Goal: Information Seeking & Learning: Check status

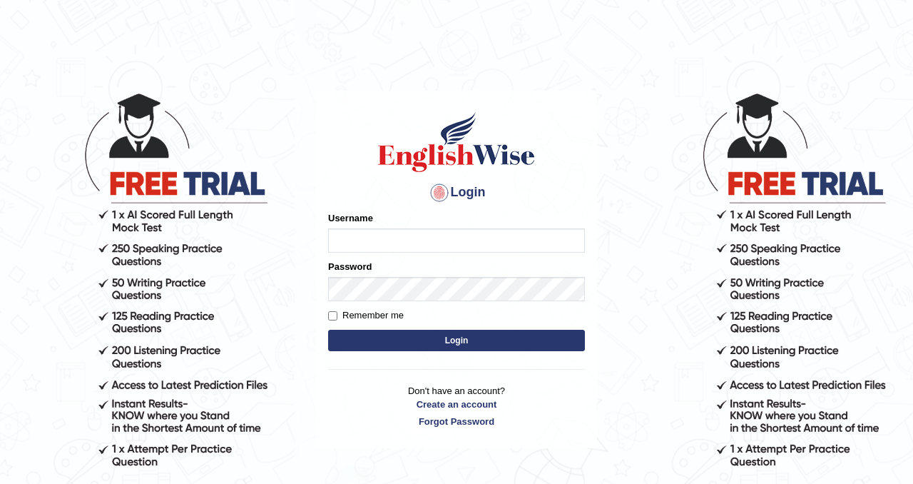
type input "Chetna09"
click at [369, 330] on button "Login" at bounding box center [456, 340] width 257 height 21
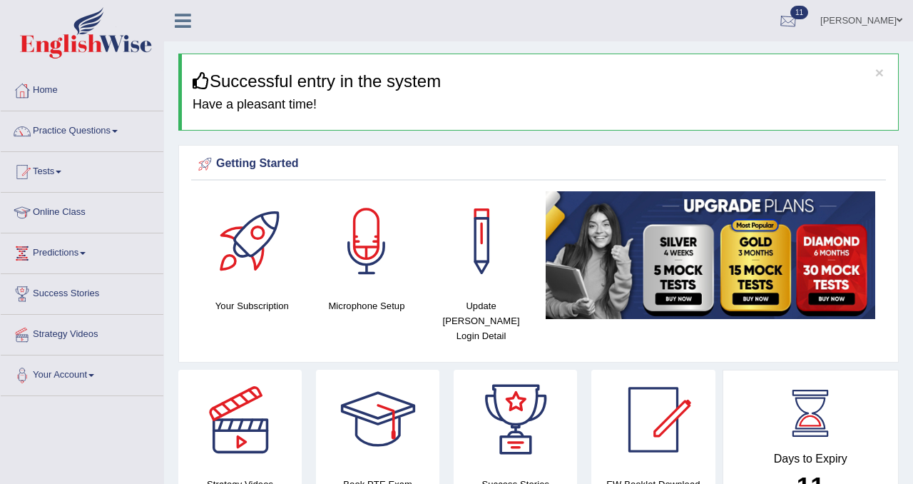
click at [778, 28] on div at bounding box center [788, 21] width 21 height 21
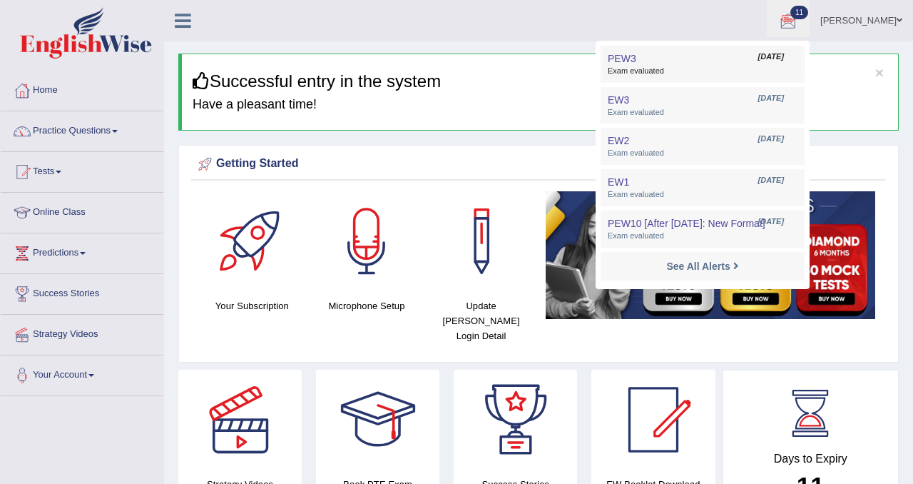
click at [715, 59] on link "PEW3 Aug 28, 2025 Exam evaluated" at bounding box center [702, 64] width 197 height 30
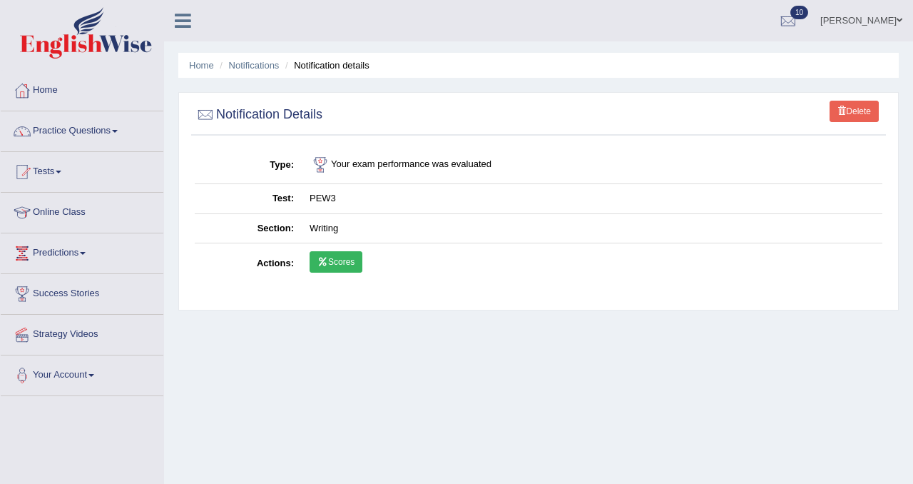
click at [342, 255] on link "Scores" at bounding box center [336, 261] width 53 height 21
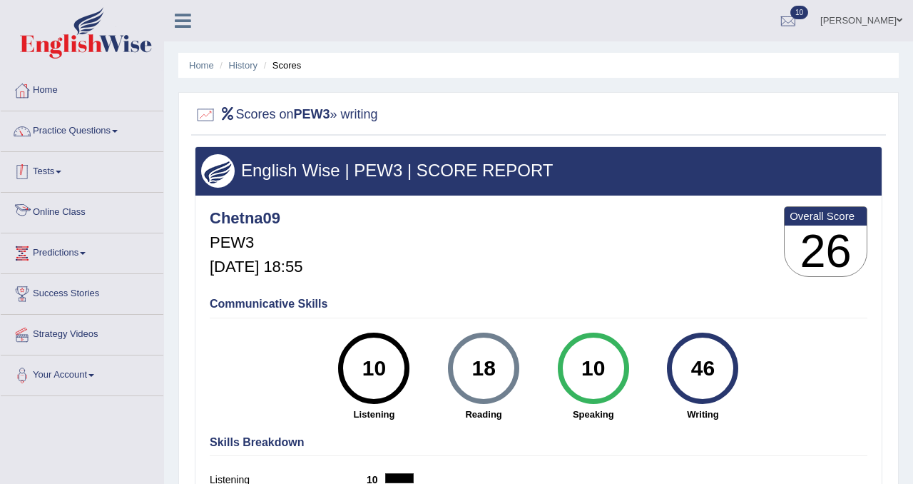
click at [67, 171] on link "Tests" at bounding box center [82, 170] width 163 height 36
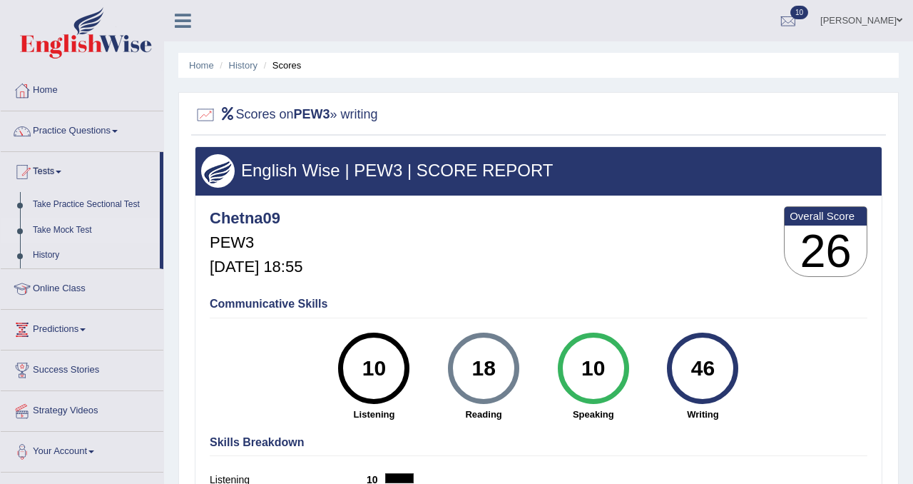
click at [71, 225] on link "Take Mock Test" at bounding box center [92, 231] width 133 height 26
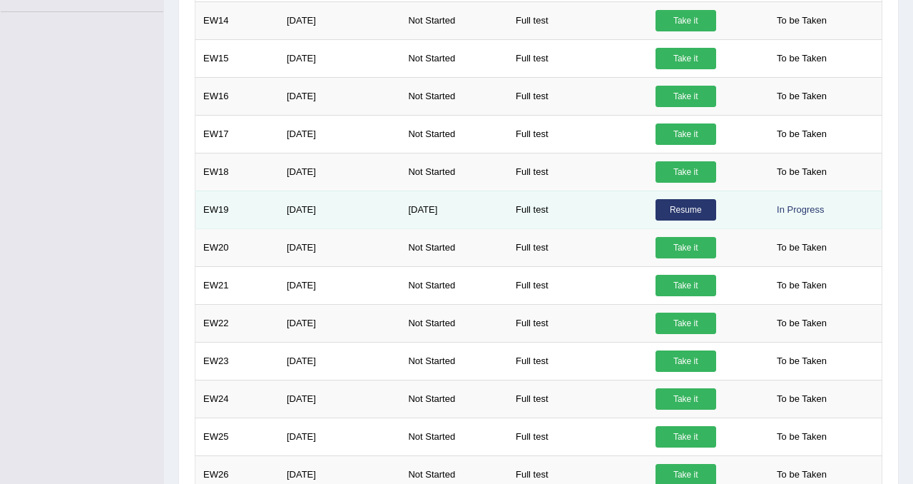
scroll to position [447, 0]
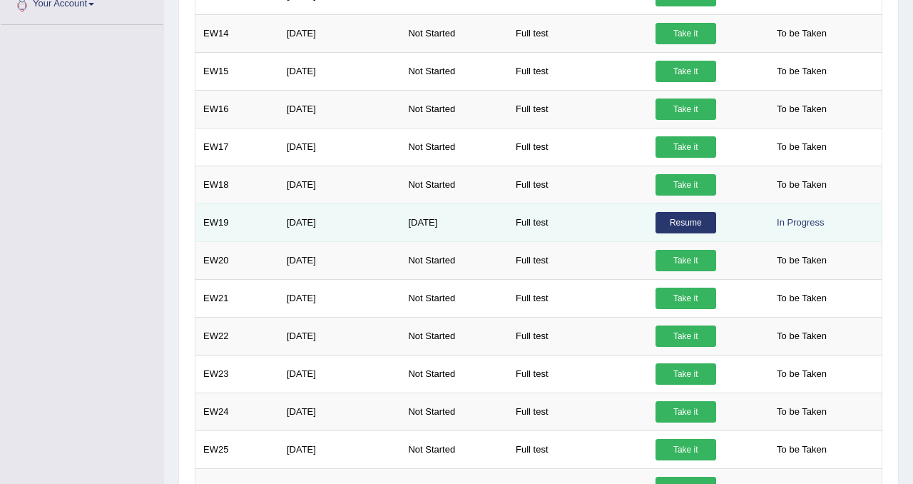
click at [701, 230] on link "Resume" at bounding box center [686, 222] width 61 height 21
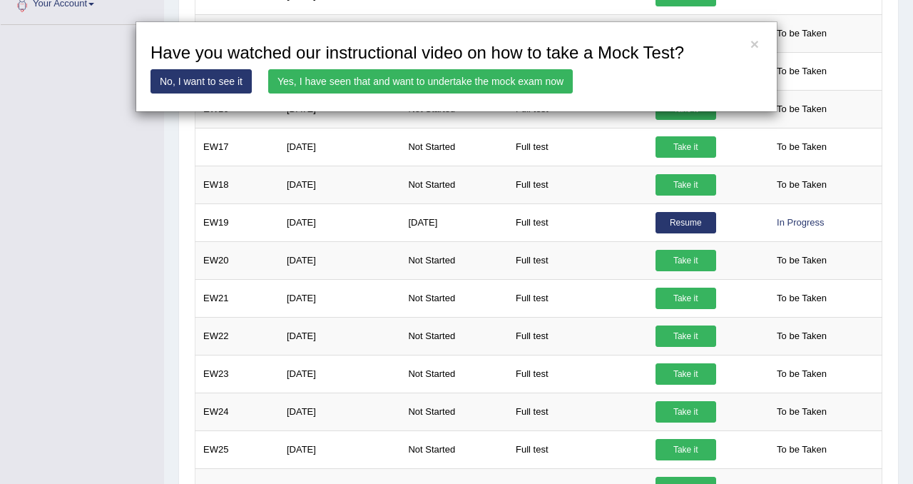
click at [494, 82] on link "Yes, I have seen that and want to undertake the mock exam now" at bounding box center [420, 81] width 305 height 24
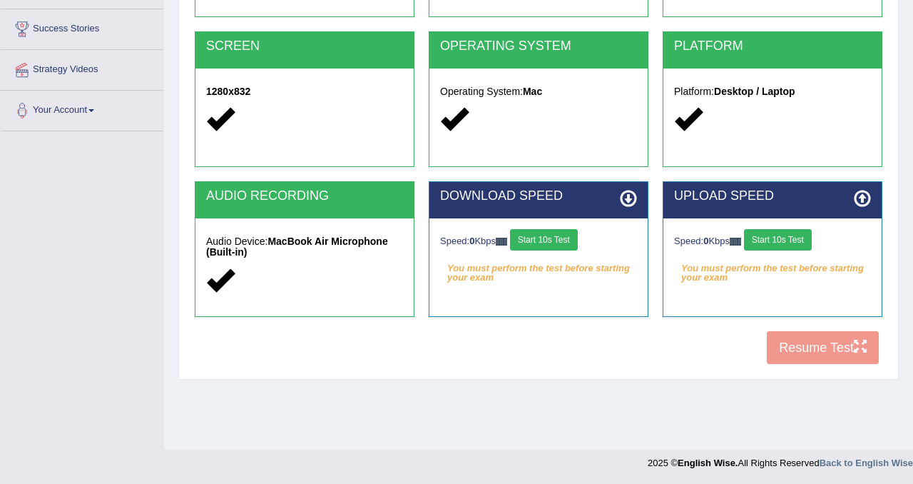
scroll to position [265, 0]
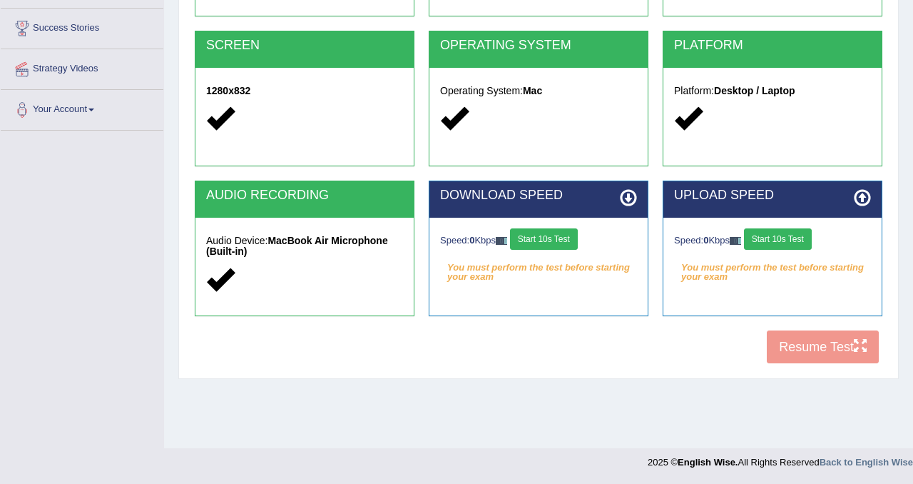
click at [559, 253] on div "Speed: 0 Kbps Start 10s Test You must perform the test before starting your exa…" at bounding box center [538, 253] width 218 height 71
click at [565, 243] on button "Start 10s Test" at bounding box center [544, 238] width 68 height 21
click at [770, 248] on button "Start 10s Test" at bounding box center [778, 238] width 68 height 21
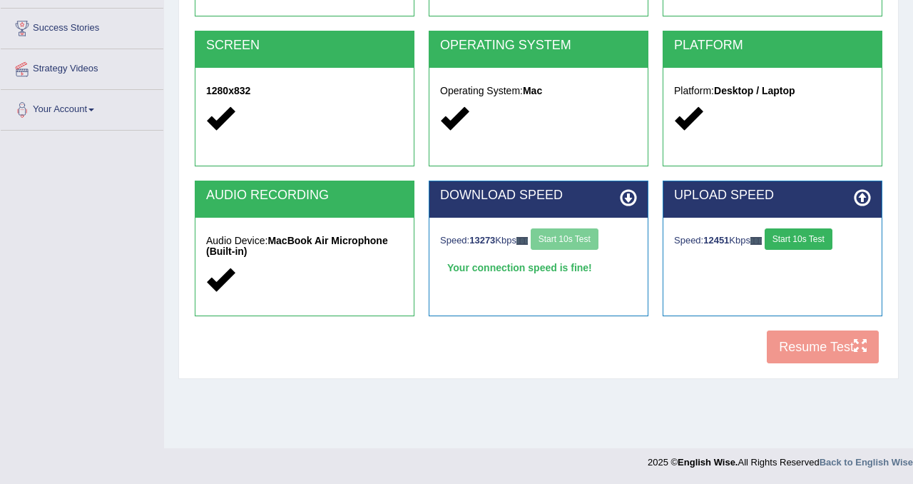
click at [792, 349] on div "COOKIES Cookies Enabled JAVASCRIPT Javascript Enabled BROWSER Browser: Chrome S…" at bounding box center [538, 126] width 695 height 490
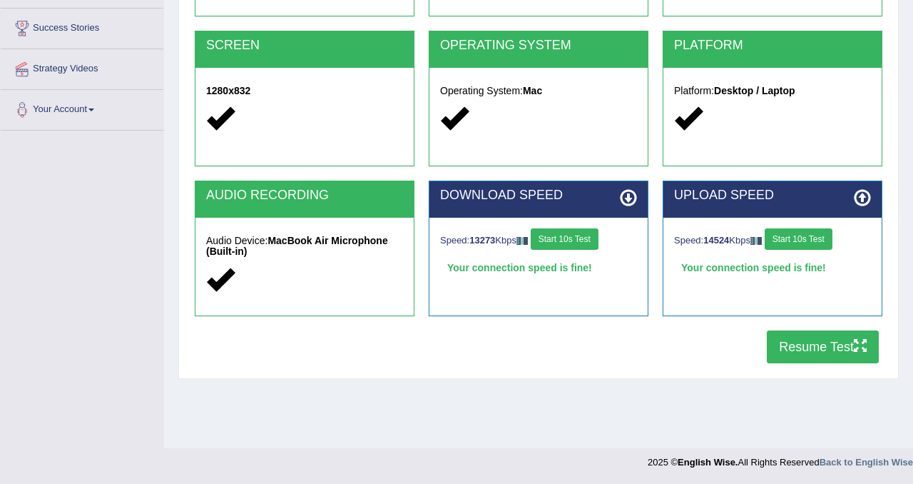
click at [780, 341] on button "Resume Test" at bounding box center [823, 346] width 112 height 33
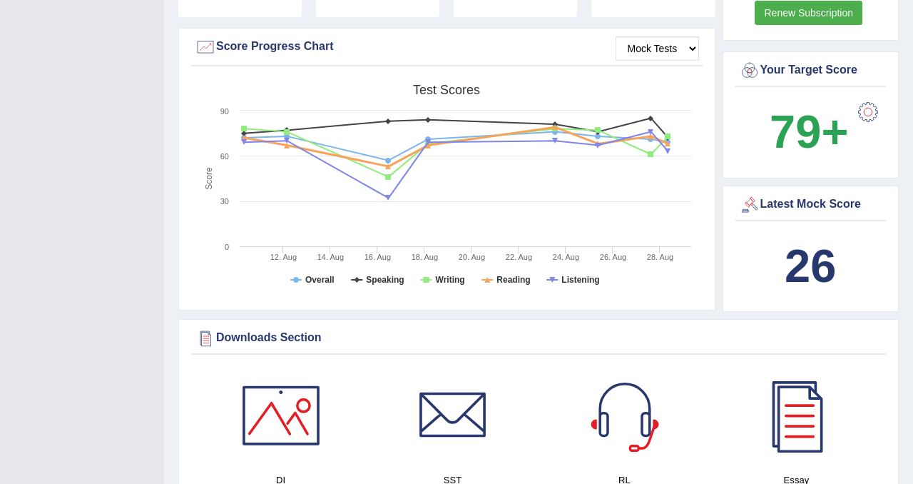
scroll to position [327, 0]
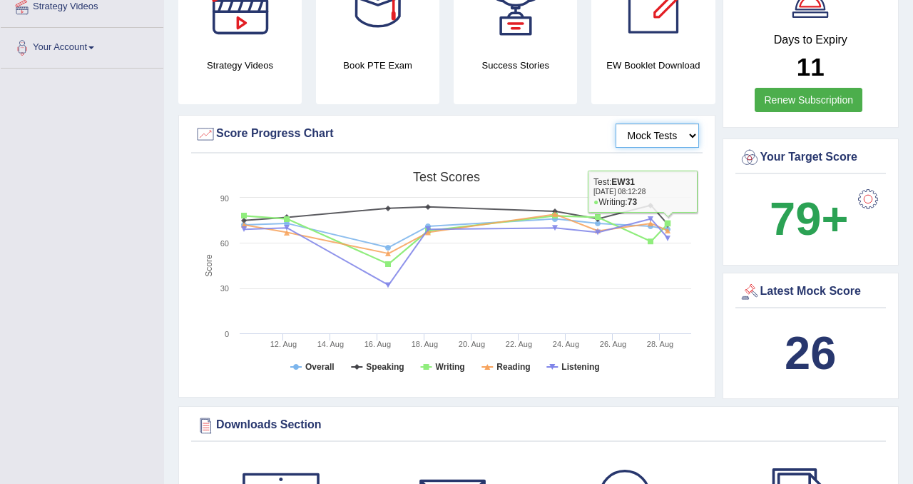
click at [681, 123] on select "Mock Tests" at bounding box center [657, 135] width 83 height 24
click at [616, 123] on select "Mock Tests" at bounding box center [657, 135] width 83 height 24
click at [695, 123] on select "Mock Tests" at bounding box center [657, 135] width 83 height 24
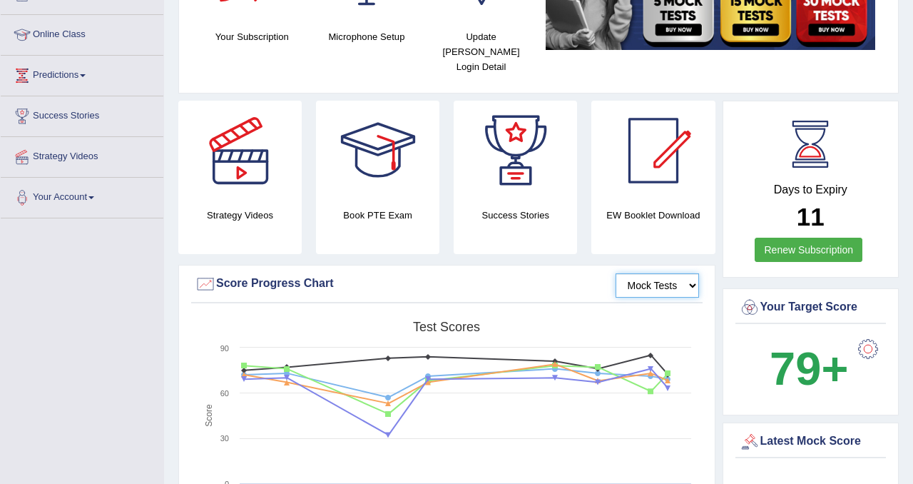
scroll to position [0, 0]
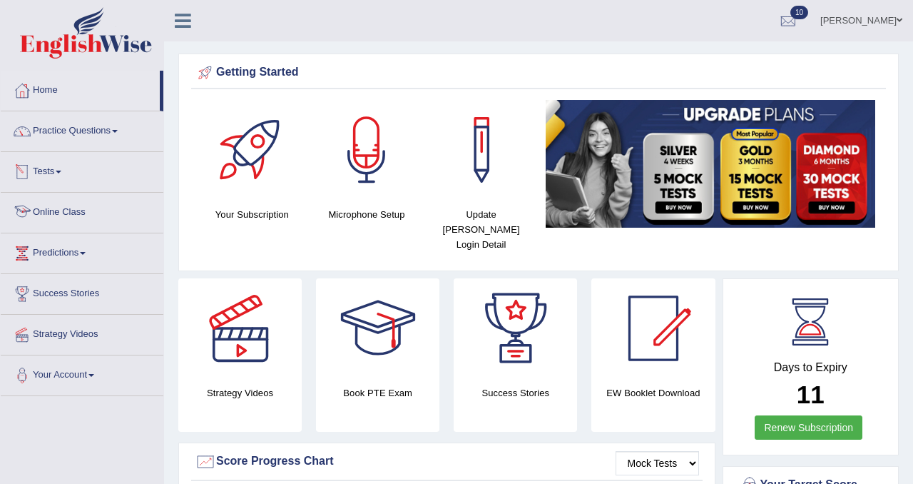
click at [60, 214] on link "Online Class" at bounding box center [82, 211] width 163 height 36
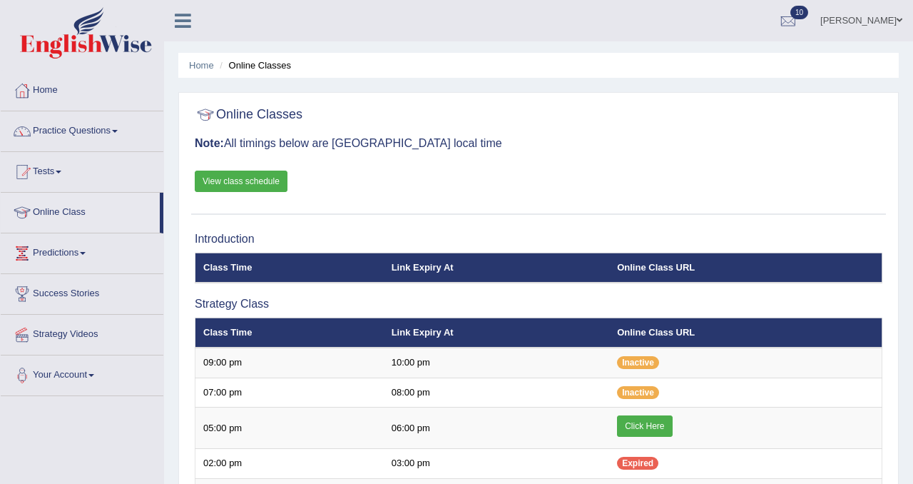
click at [223, 191] on link "View class schedule" at bounding box center [241, 180] width 93 height 21
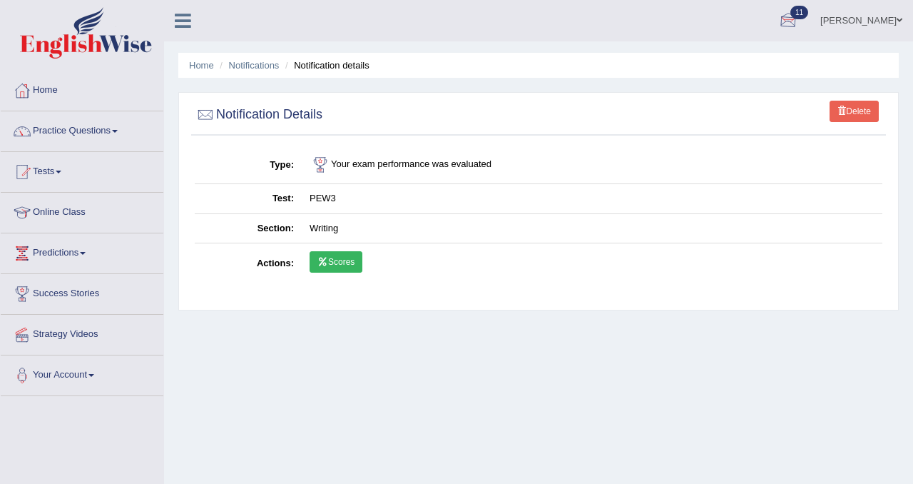
click at [781, 22] on div at bounding box center [788, 21] width 21 height 21
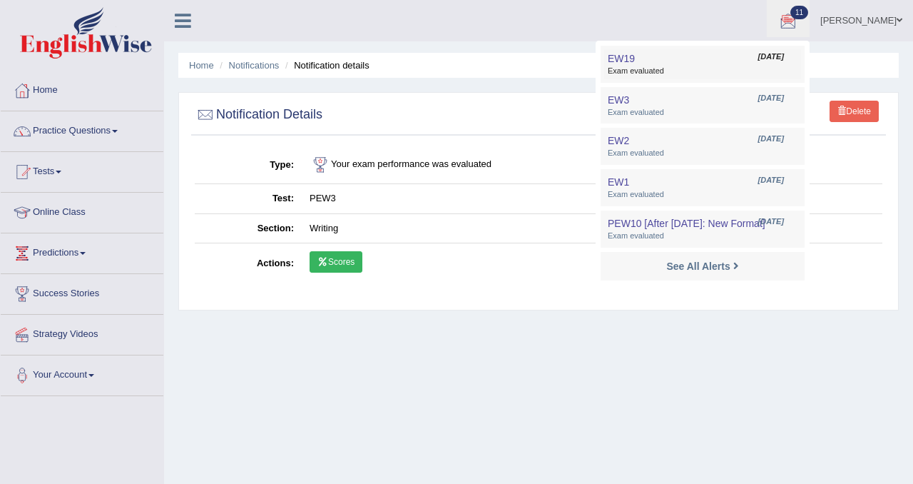
click at [710, 59] on link "EW19 Aug 29, 2025 Exam evaluated" at bounding box center [702, 64] width 197 height 30
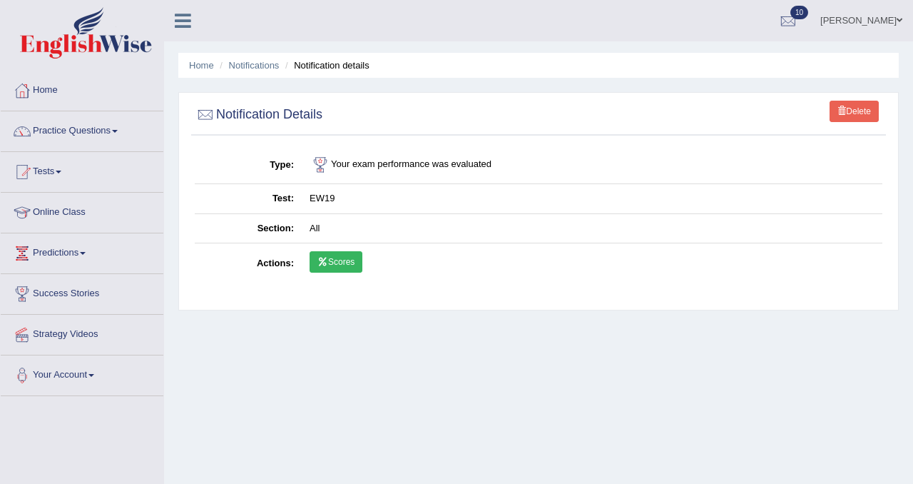
click at [325, 270] on link "Scores" at bounding box center [336, 261] width 53 height 21
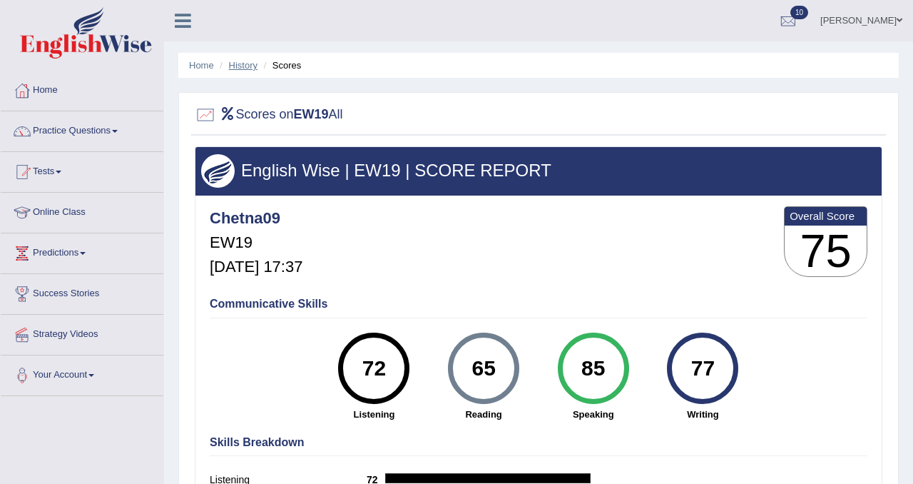
click at [250, 68] on link "History" at bounding box center [243, 65] width 29 height 11
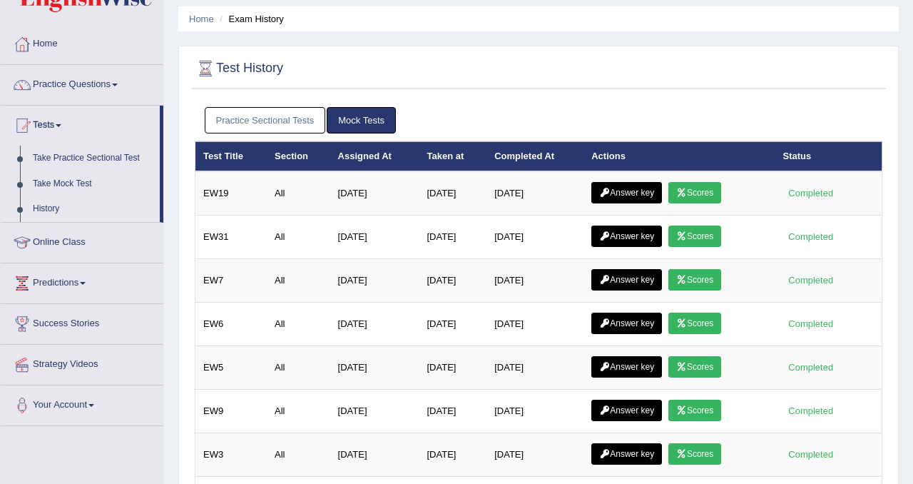
scroll to position [49, 0]
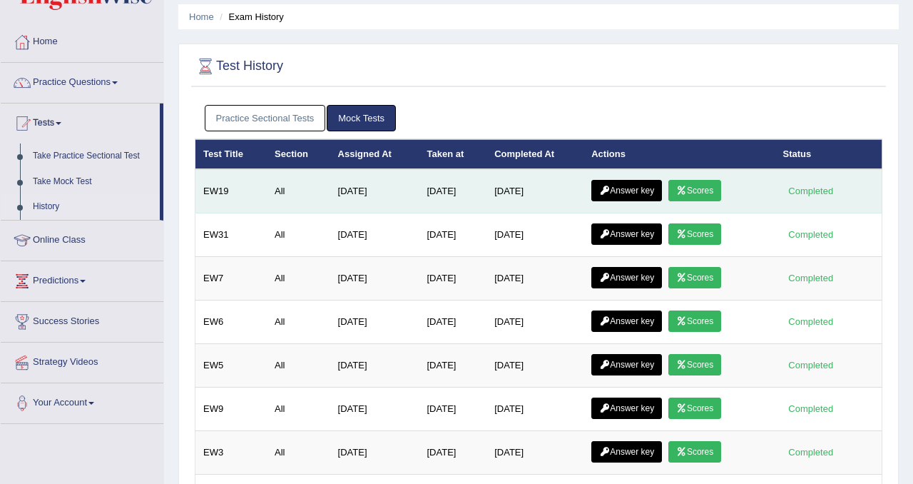
click at [621, 184] on link "Answer key" at bounding box center [626, 190] width 71 height 21
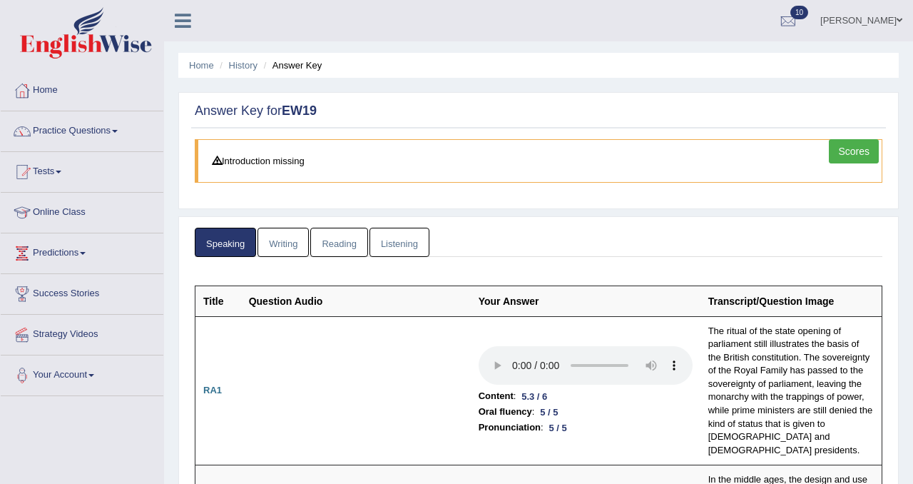
click at [290, 246] on link "Writing" at bounding box center [283, 242] width 51 height 29
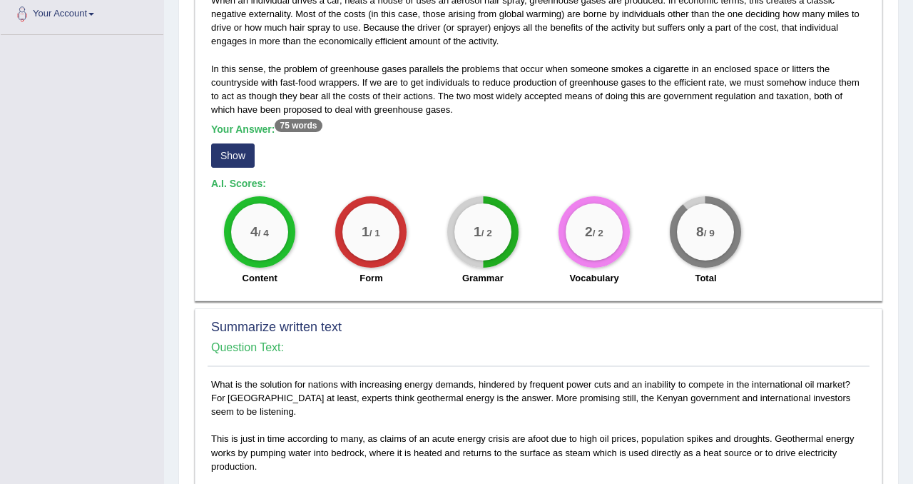
scroll to position [368, 0]
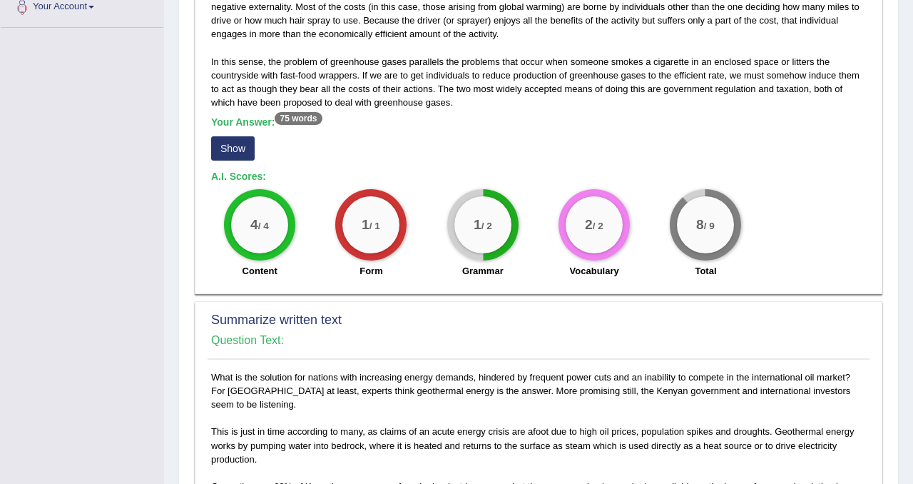
click at [237, 160] on button "Show" at bounding box center [233, 148] width 44 height 24
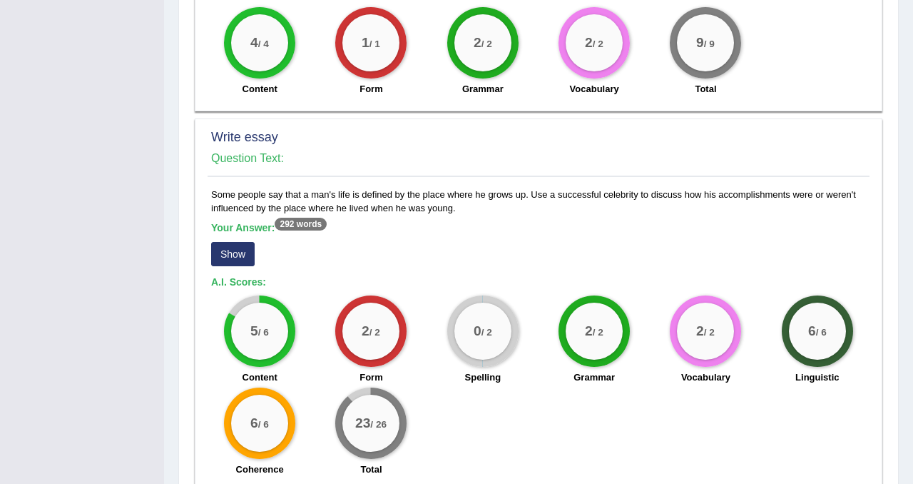
scroll to position [1131, 0]
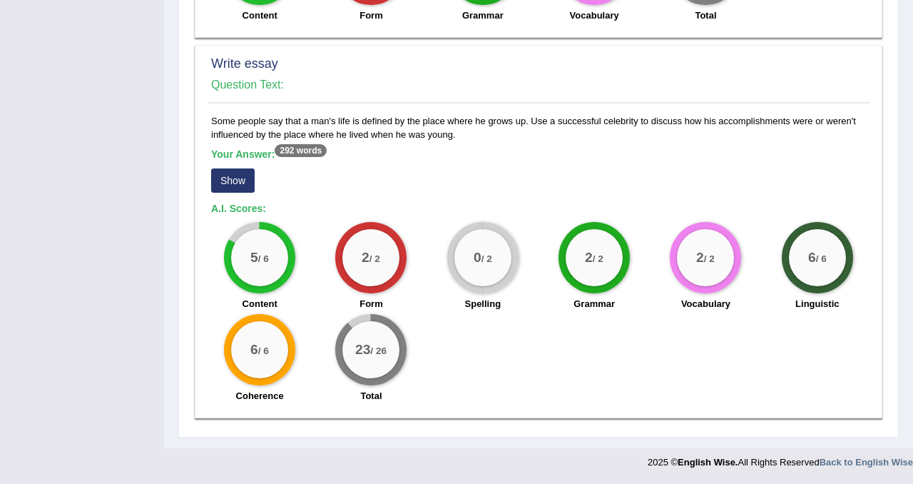
click at [225, 181] on button "Show" at bounding box center [233, 180] width 44 height 24
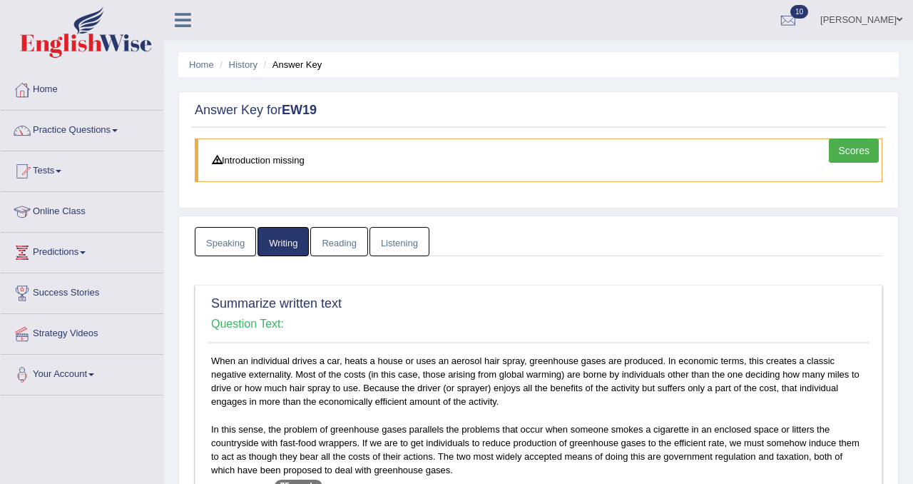
scroll to position [0, 0]
click at [399, 234] on link "Listening" at bounding box center [399, 242] width 60 height 29
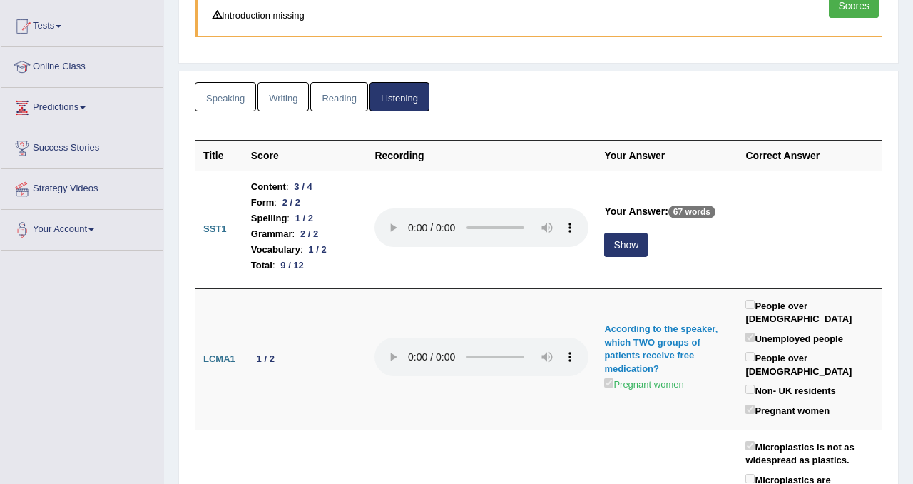
scroll to position [155, 0]
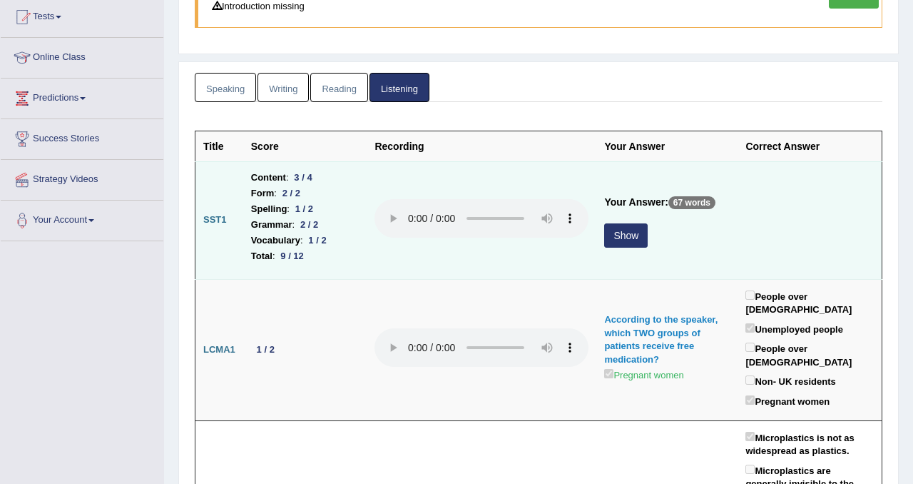
click at [621, 242] on button "Show" at bounding box center [626, 235] width 44 height 24
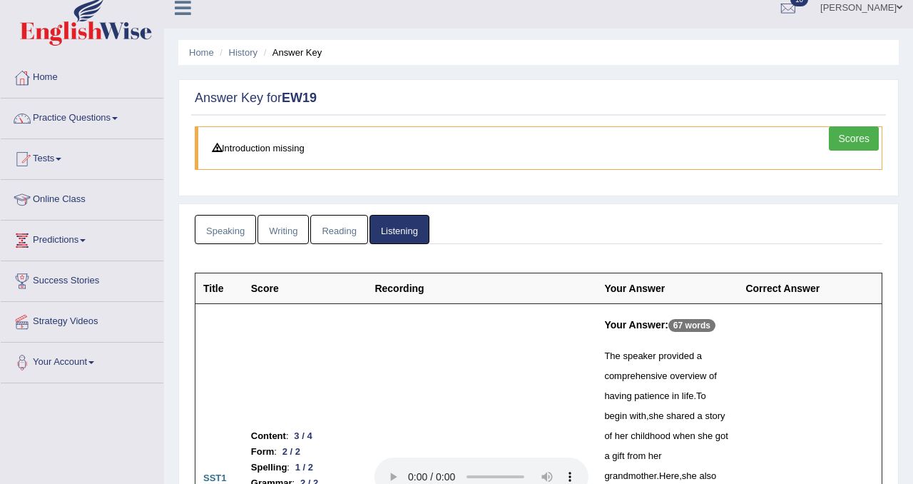
scroll to position [9, 0]
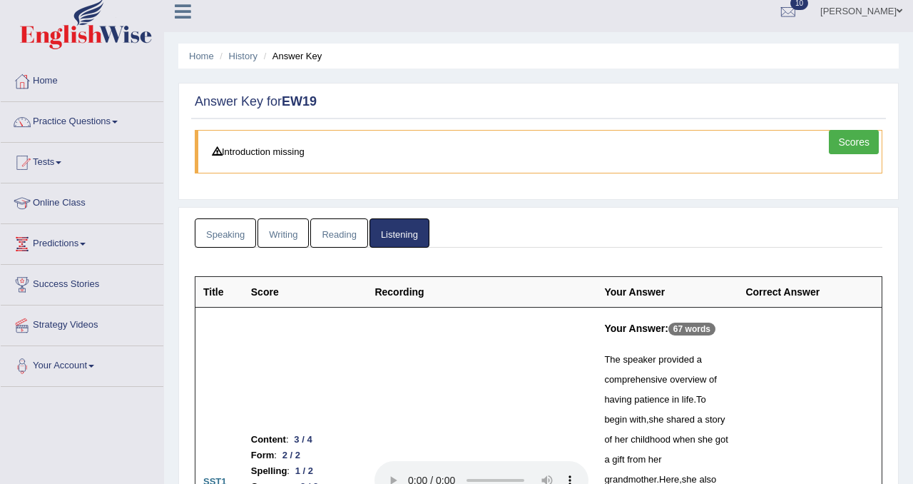
click at [338, 242] on link "Reading" at bounding box center [338, 232] width 57 height 29
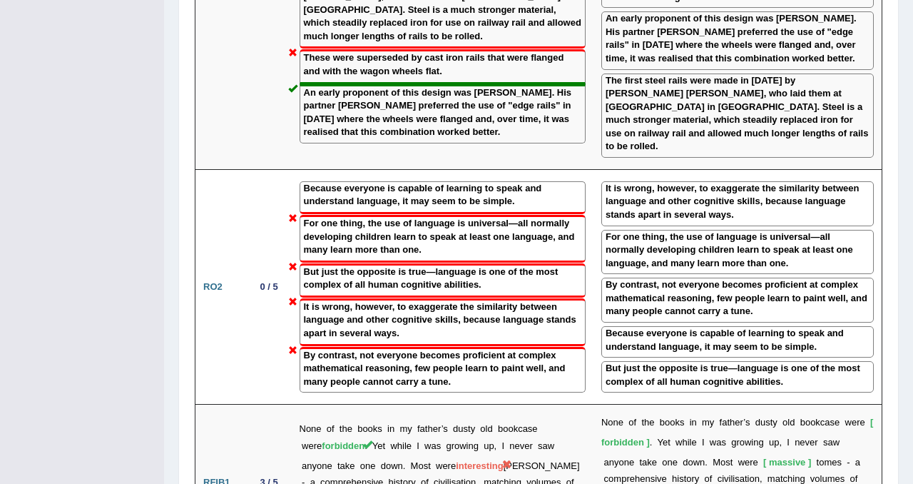
scroll to position [2169, 0]
